Goal: Task Accomplishment & Management: Manage account settings

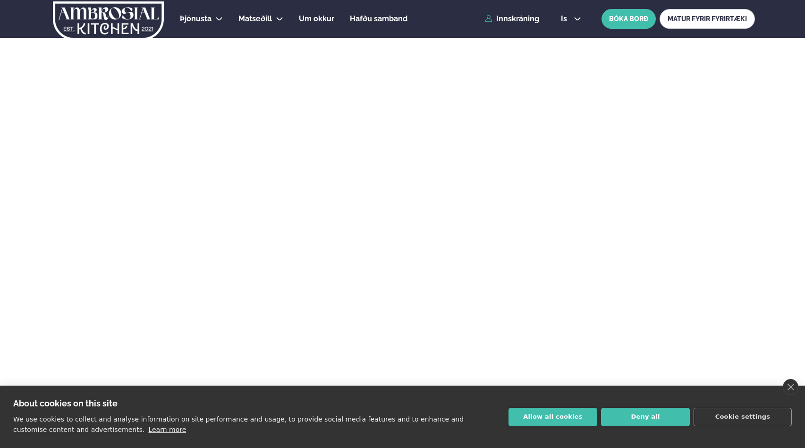
scroll to position [4, 0]
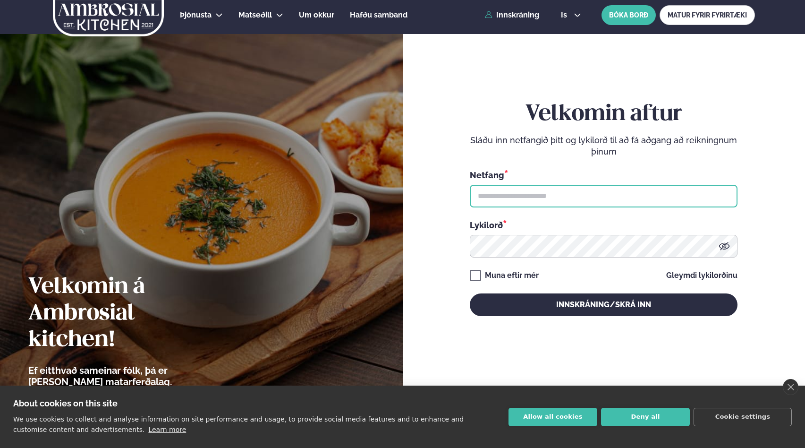
click at [579, 206] on input "text" at bounding box center [604, 196] width 268 height 23
type input "**********"
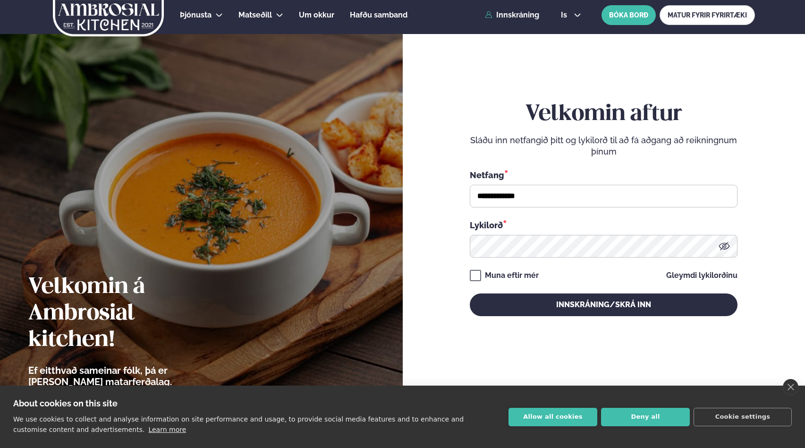
click at [517, 278] on div "Muna eftir mér" at bounding box center [512, 275] width 54 height 11
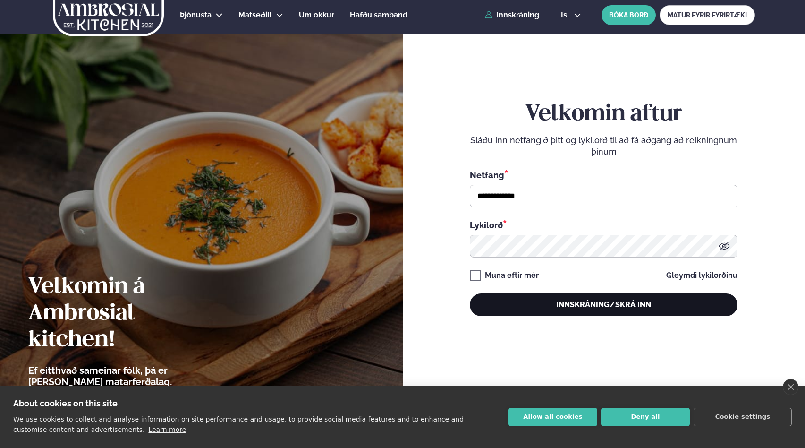
click at [518, 307] on button "Innskráning/Skrá inn" at bounding box center [604, 304] width 268 height 23
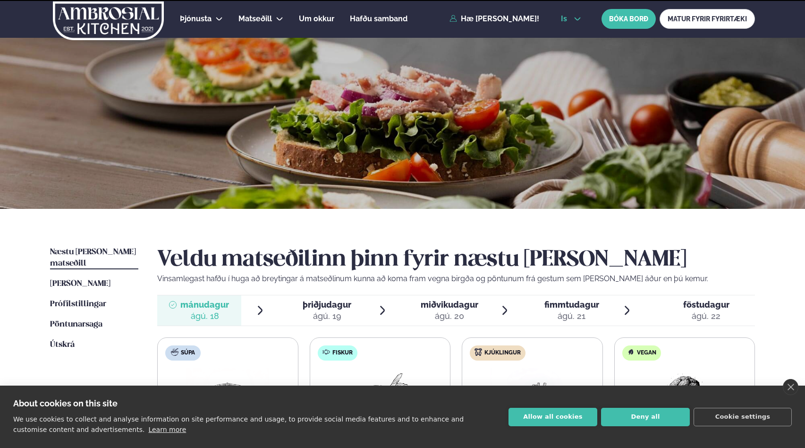
click at [577, 18] on icon at bounding box center [578, 19] width 8 height 8
click at [573, 33] on link "en" at bounding box center [570, 35] width 35 height 19
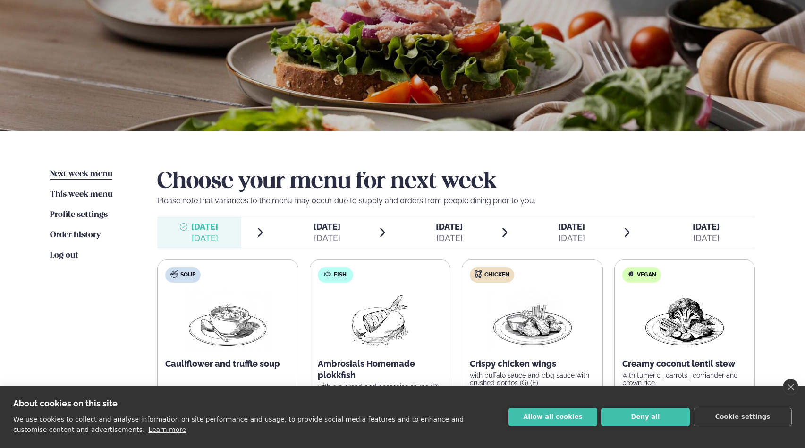
scroll to position [235, 0]
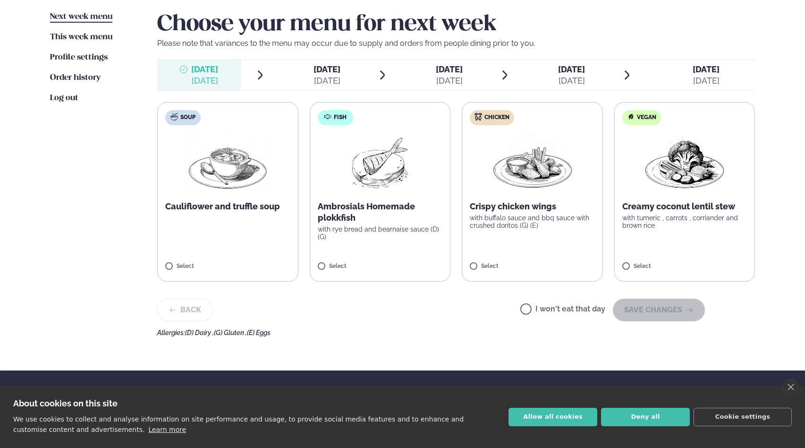
click at [92, 19] on span "Next week menu" at bounding box center [81, 17] width 62 height 8
click at [543, 185] on img at bounding box center [532, 163] width 83 height 60
click at [657, 314] on button "SAVE CHANGES" at bounding box center [659, 309] width 92 height 23
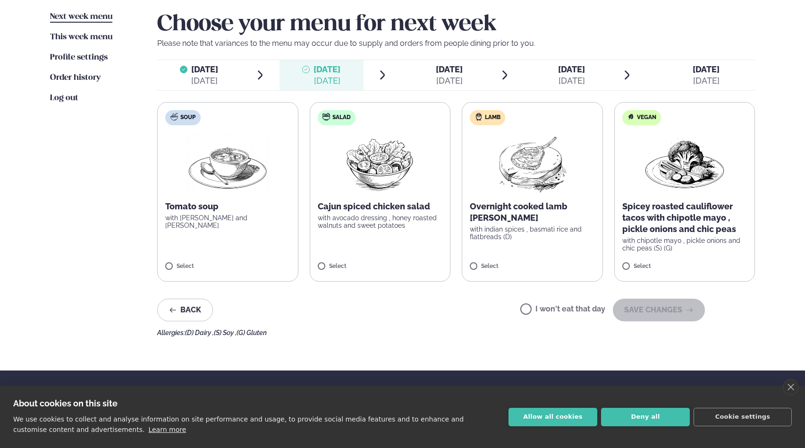
click at [577, 309] on label "I won't eat that day" at bounding box center [562, 310] width 85 height 10
click at [647, 314] on button "SAVE CHANGES" at bounding box center [659, 309] width 92 height 23
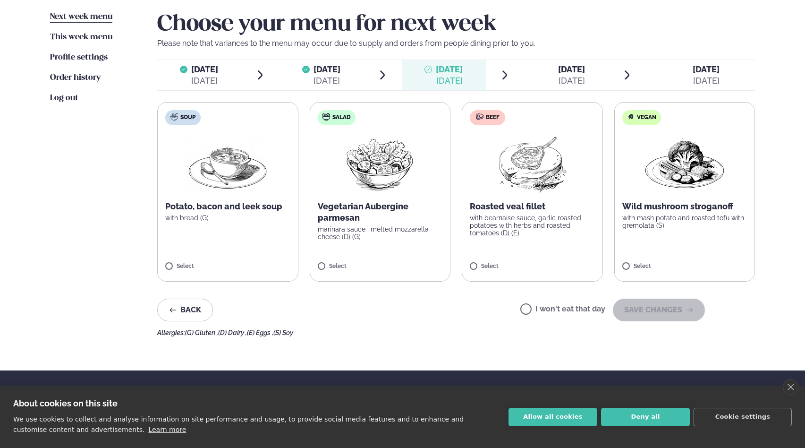
click at [552, 232] on p "with bearnaise sauce, garlic roasted potatoes with herbs and roasted tomatoes (…" at bounding box center [532, 225] width 125 height 23
click at [651, 307] on button "SAVE CHANGES" at bounding box center [659, 309] width 92 height 23
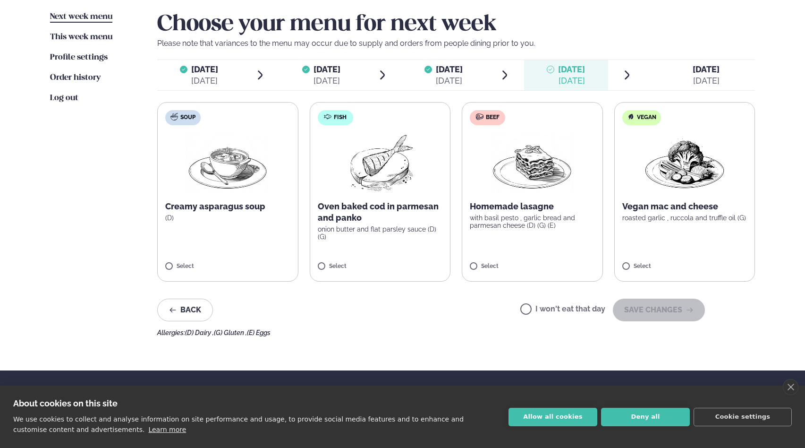
click at [555, 306] on label "I won't eat that day" at bounding box center [562, 310] width 85 height 10
click at [650, 312] on button "SAVE CHANGES" at bounding box center [659, 309] width 92 height 23
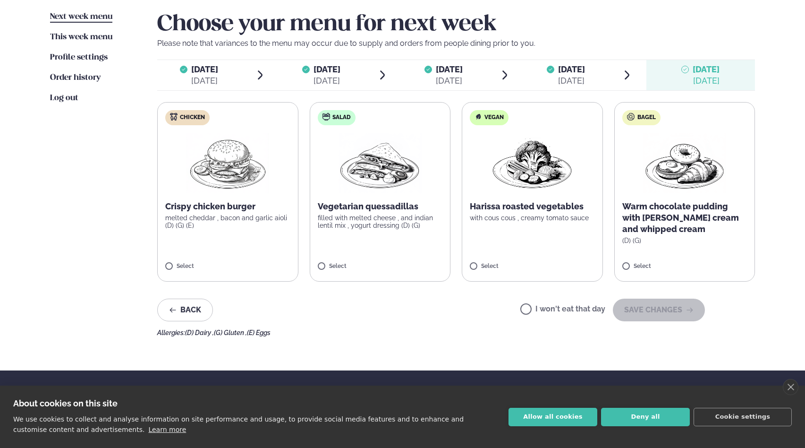
scroll to position [245, 0]
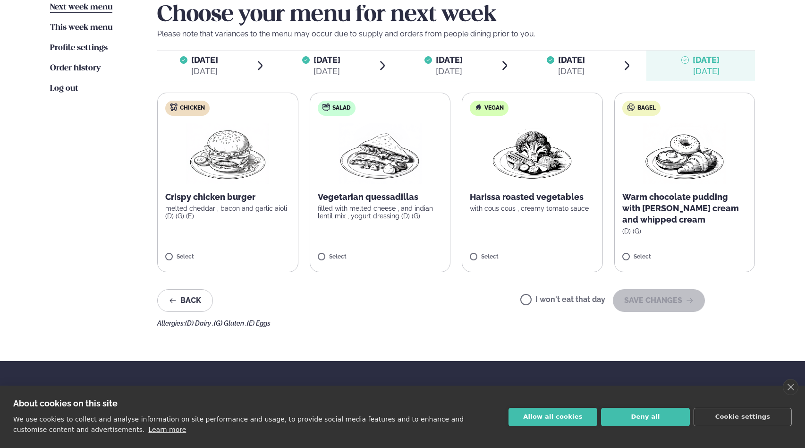
click at [552, 304] on label "I won't eat that day" at bounding box center [562, 301] width 85 height 10
click at [641, 306] on button "SAVE CHANGES" at bounding box center [659, 300] width 92 height 23
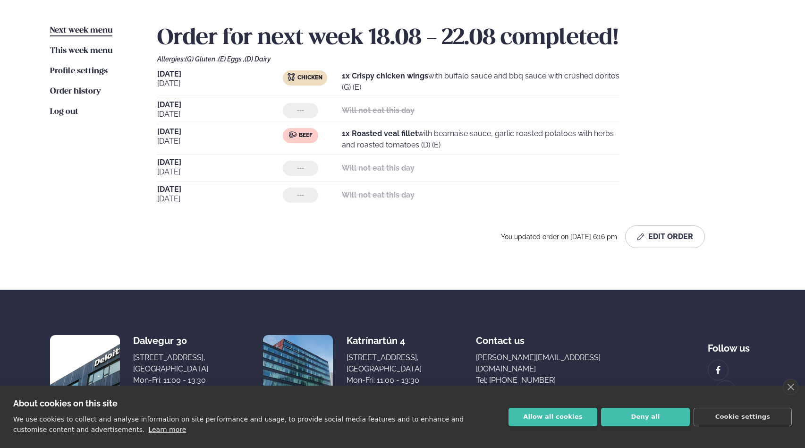
scroll to position [219, 0]
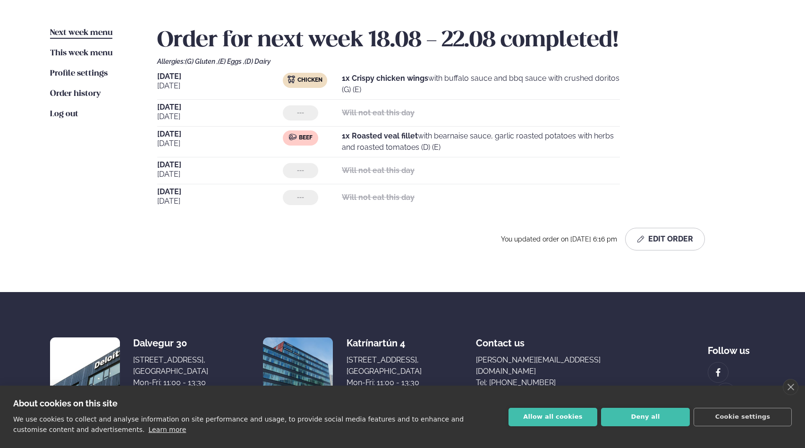
drag, startPoint x: 472, startPoint y: 150, endPoint x: 159, endPoint y: 78, distance: 321.6
click at [159, 78] on div "[DATE] Chicken 1x Crispy chicken wings with buffalo sauce and bbq sauce with cr…" at bounding box center [456, 142] width 598 height 138
copy div "[DATE] Chicken 1x Crispy chicken wings with buffalo sauce and bbq sauce with cr…"
